Goal: Task Accomplishment & Management: Complete application form

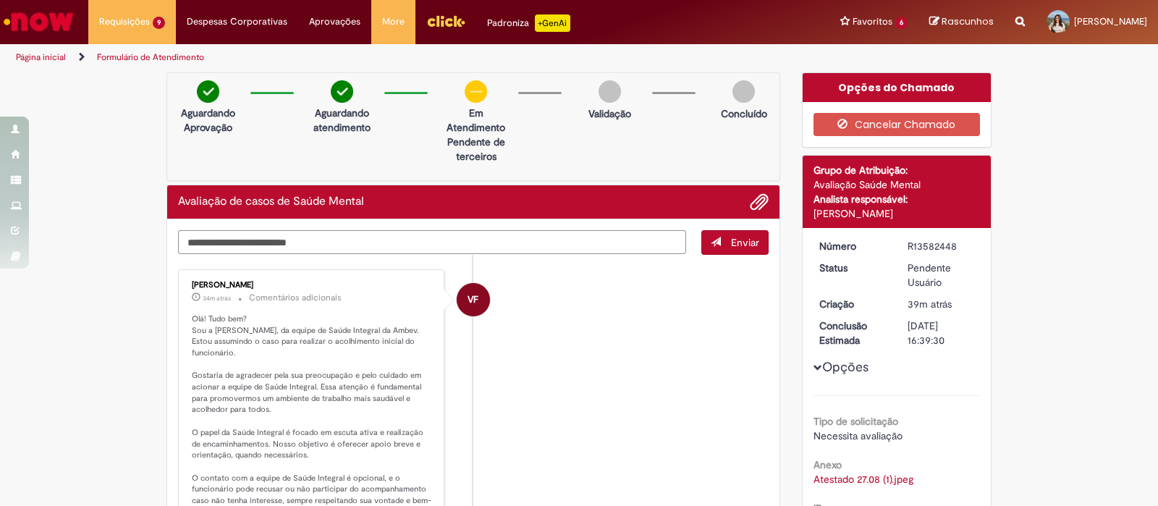
click at [505, 235] on textarea "Digite sua mensagem aqui..." at bounding box center [432, 242] width 508 height 25
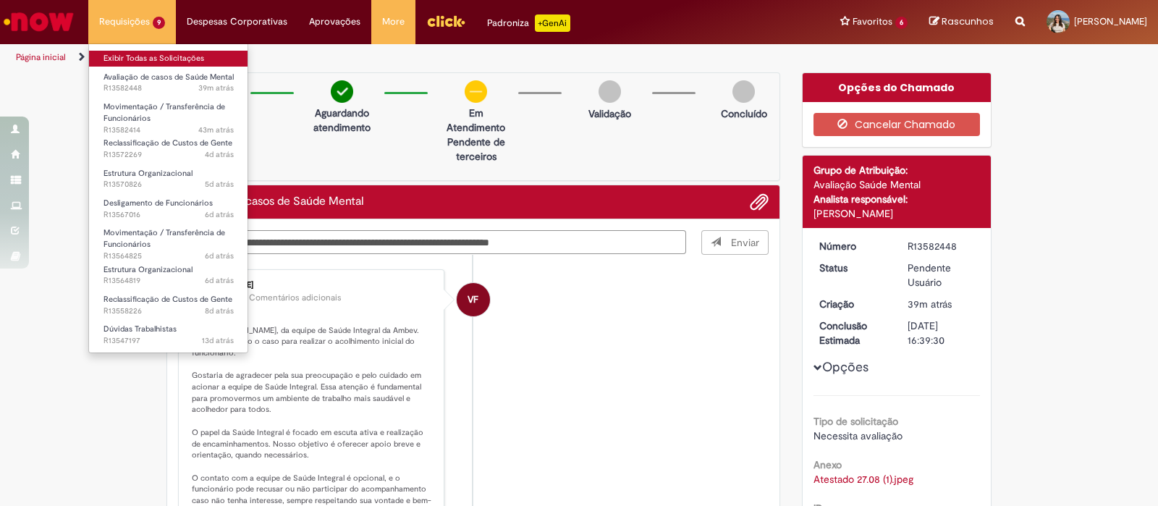
type textarea "**********"
click at [156, 65] on link "Exibir Todas as Solicitações" at bounding box center [168, 59] width 159 height 16
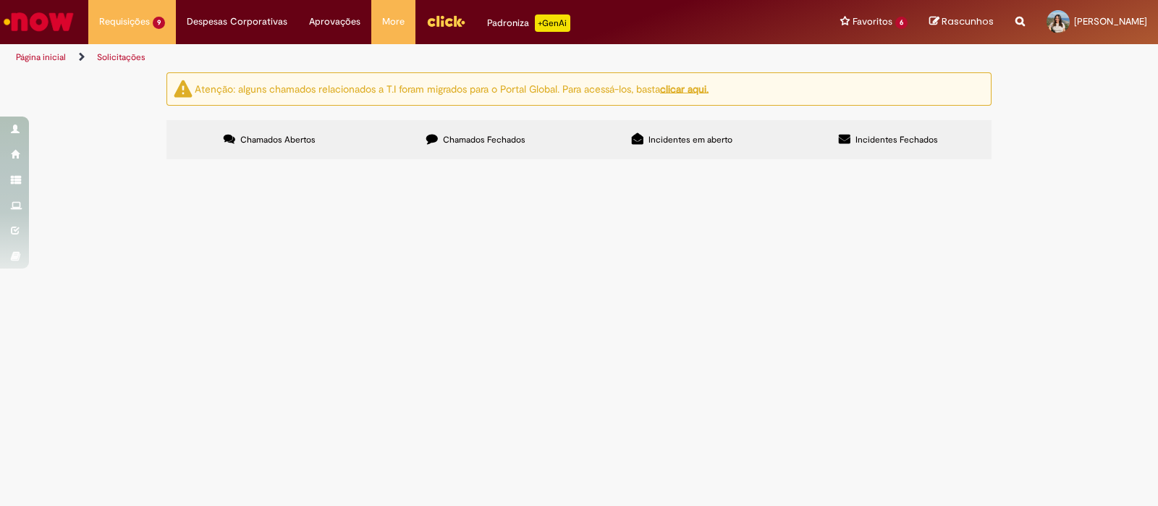
scroll to position [214, 0]
